Goal: Information Seeking & Learning: Learn about a topic

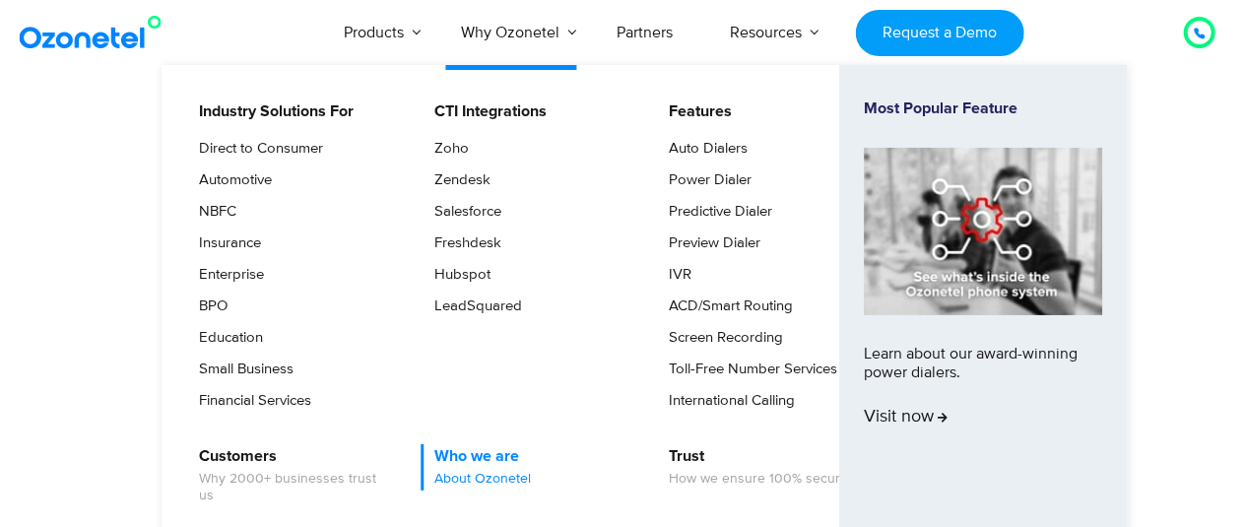
click at [475, 461] on link "Who we are About Ozonetel" at bounding box center [478, 467] width 112 height 46
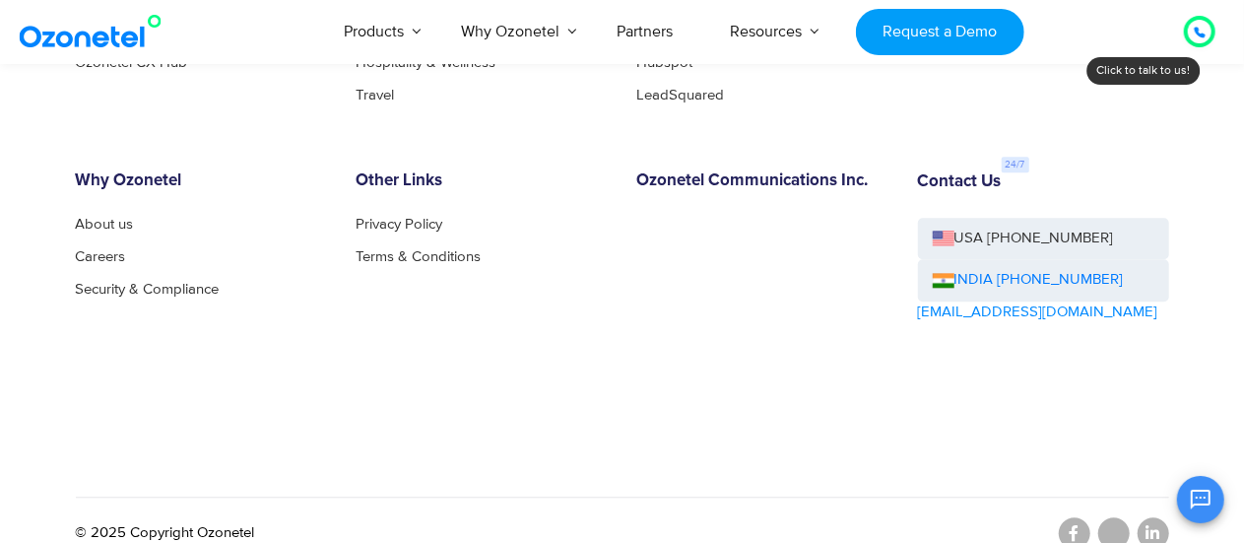
drag, startPoint x: 1260, startPoint y: 249, endPoint x: 1260, endPoint y: 459, distance: 209.8
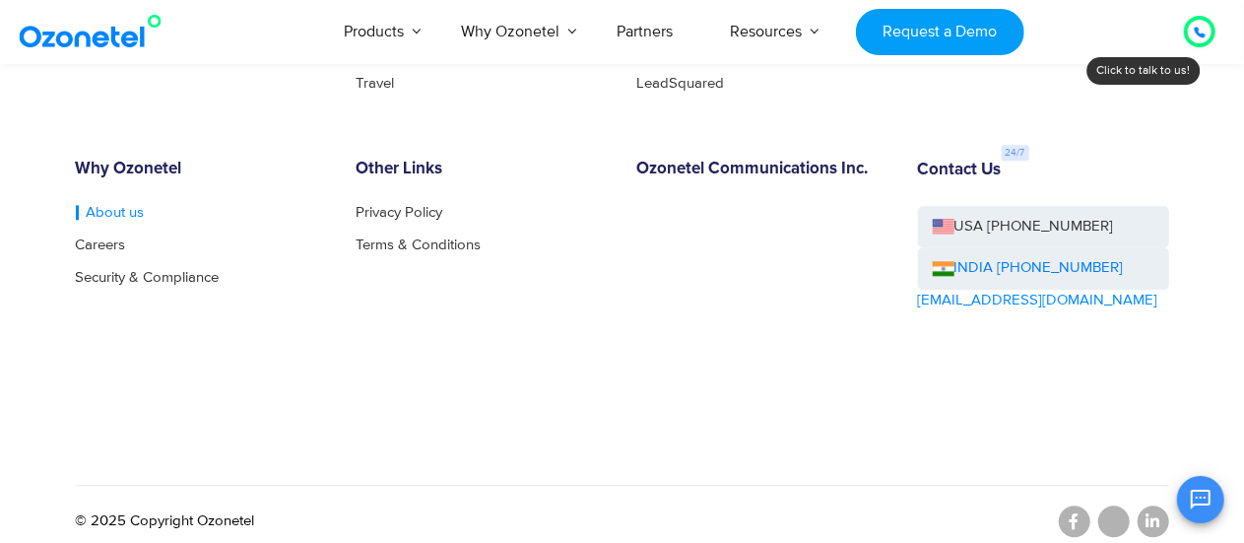
click at [114, 210] on link "About us" at bounding box center [110, 212] width 69 height 15
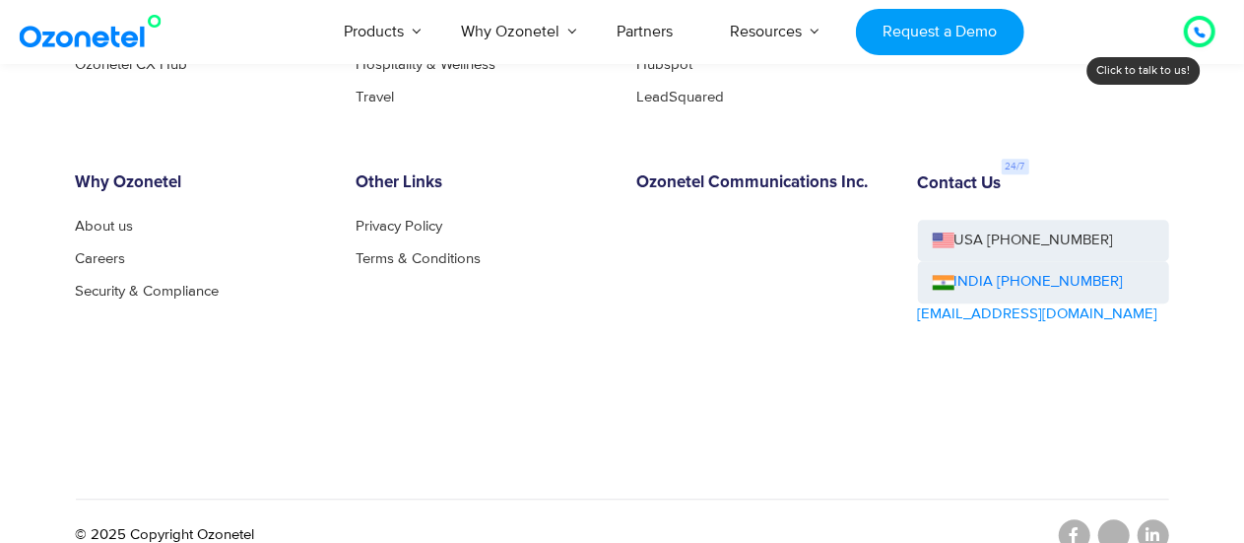
scroll to position [2269, 0]
